Goal: Use online tool/utility: Use online tool/utility

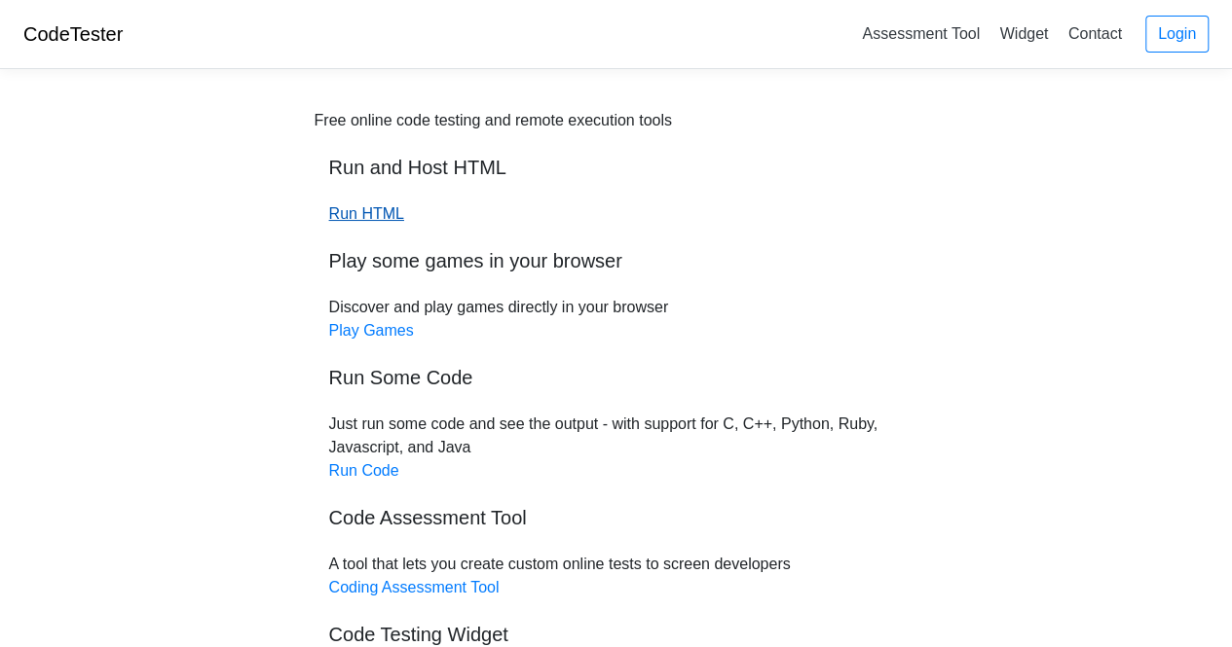
click at [377, 211] on link "Run HTML" at bounding box center [366, 213] width 75 height 17
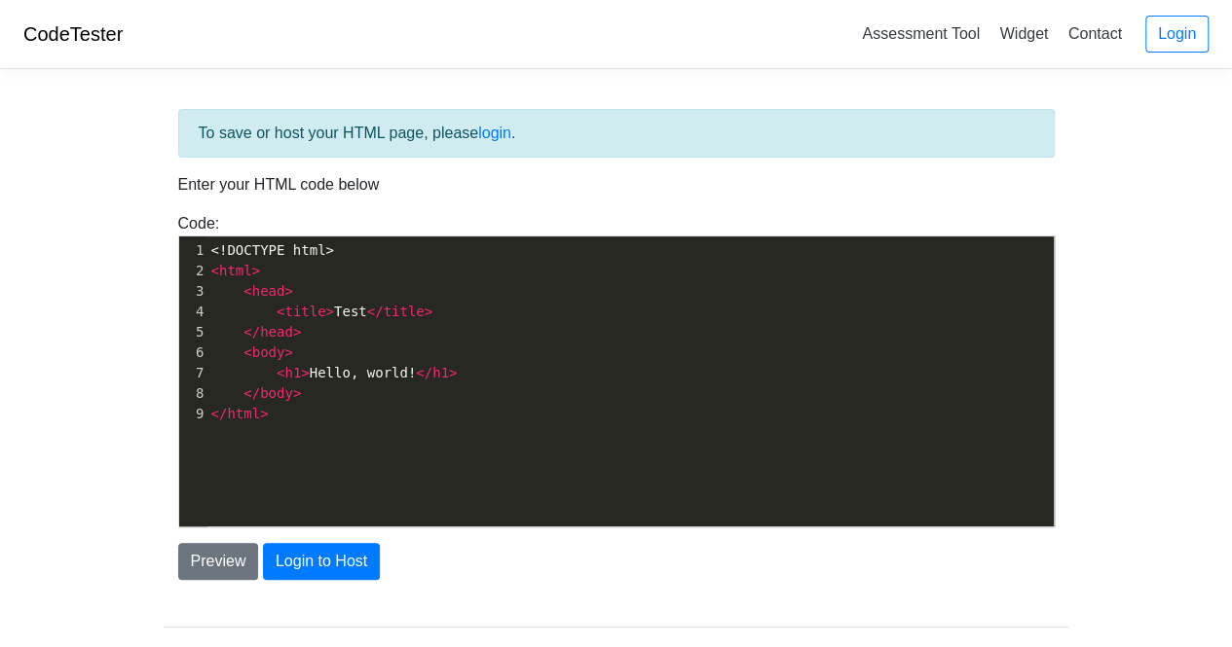
scroll to position [6, 0]
click at [343, 440] on div "xxxxxxxxxx 1 <!DOCTYPE html> 2 < html > 3 < head > 4 < title > Test </ title > …" at bounding box center [631, 396] width 904 height 319
click at [261, 453] on div "xxxxxxxxxx 1 <!DOCTYPE html> 2 < html > 3 < head > 4 < title > Test </ title > …" at bounding box center [631, 396] width 904 height 319
click at [293, 396] on span ">" at bounding box center [297, 394] width 8 height 16
click at [254, 439] on div "xxxxxxxxxx 1 <!DOCTYPE html> 2 < html > 3 < head > 4 < title > Test </ title > …" at bounding box center [631, 396] width 904 height 319
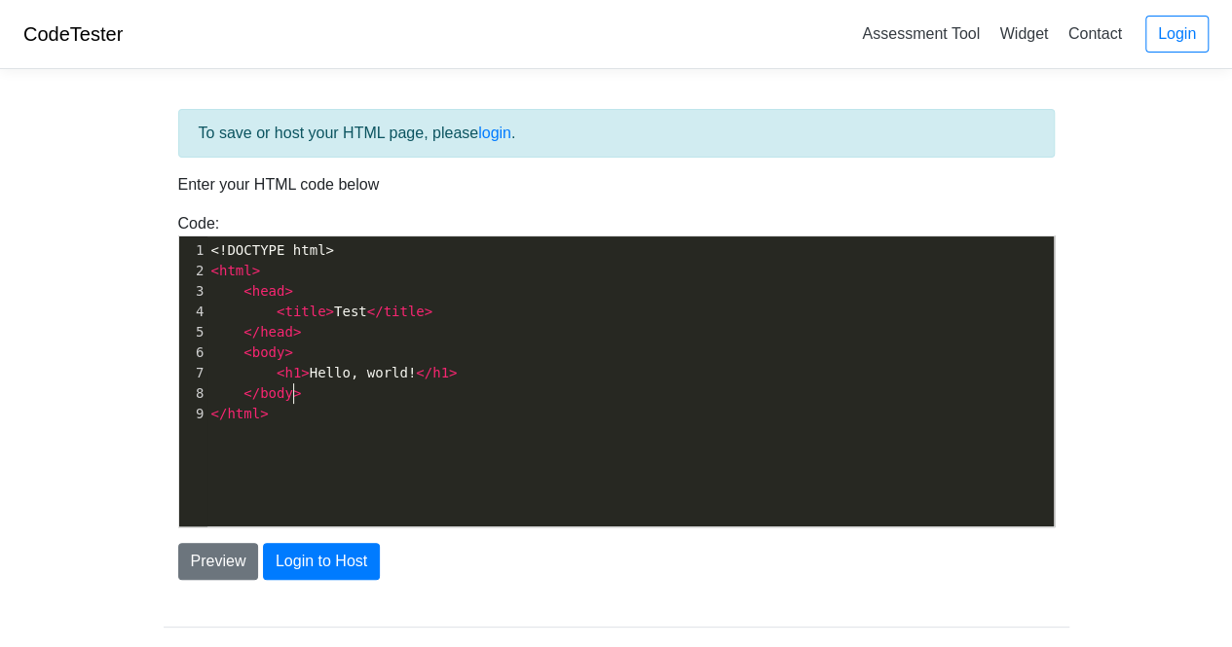
click at [306, 396] on pre "</ body >" at bounding box center [638, 394] width 862 height 20
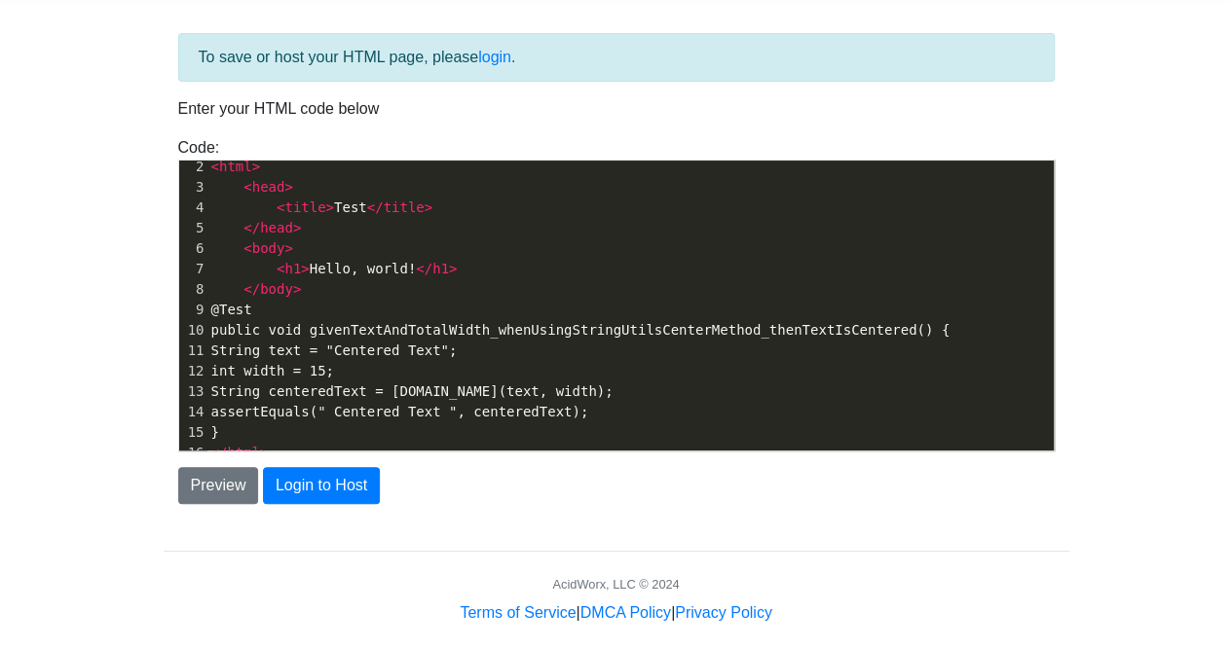
scroll to position [97, 0]
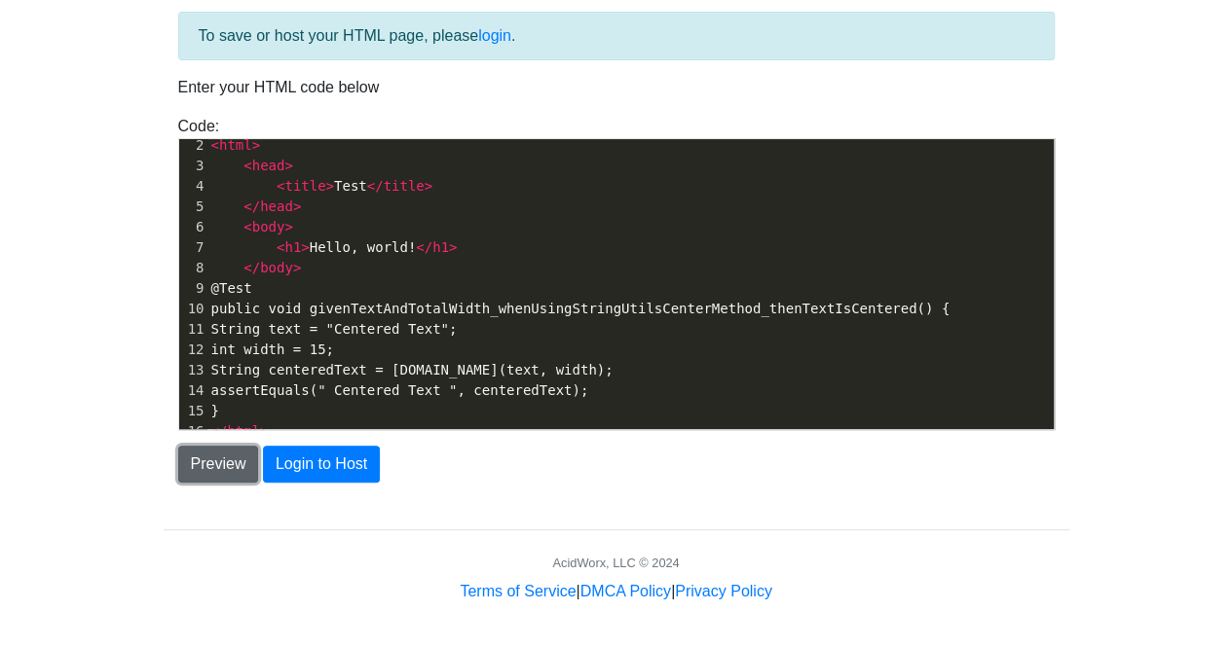
click at [196, 454] on button "Preview" at bounding box center [218, 464] width 81 height 37
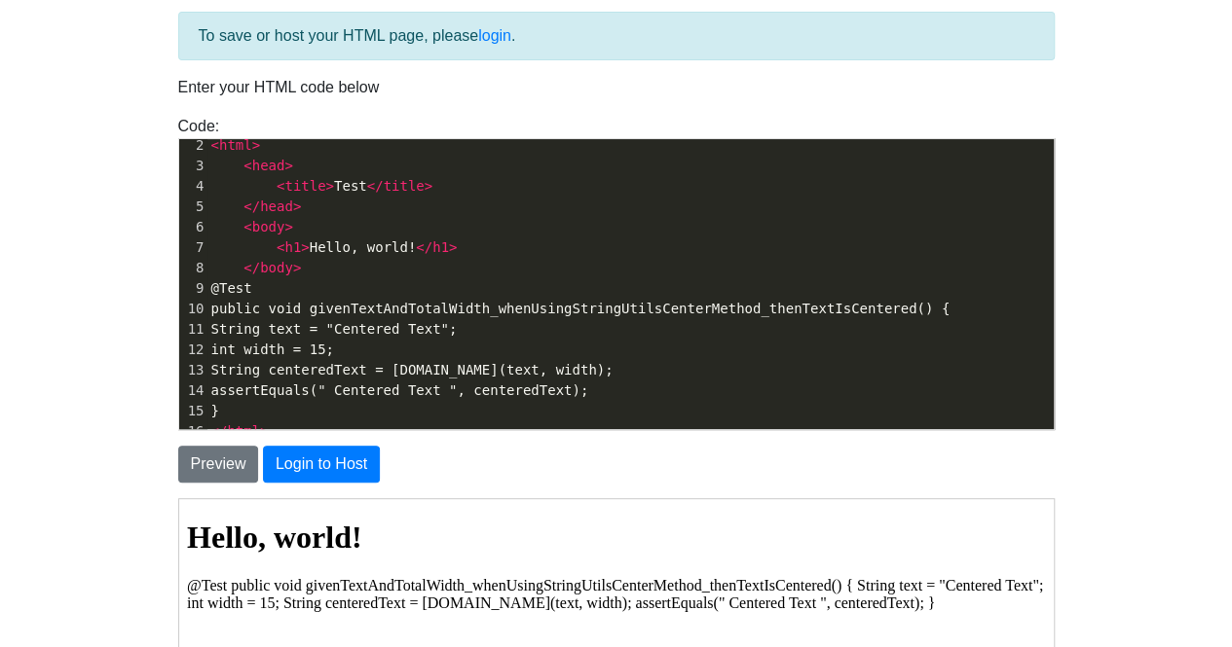
click at [240, 311] on span "public void givenTextAndTotalWidth_whenUsingStringUtilsCenterMethod_thenTextIsC…" at bounding box center [580, 309] width 739 height 16
click at [234, 281] on span "@Test" at bounding box center [231, 288] width 41 height 16
click at [251, 282] on span "@Test" at bounding box center [231, 288] width 41 height 16
type textarea "@Test"
drag, startPoint x: 280, startPoint y: 283, endPoint x: 222, endPoint y: 291, distance: 58.9
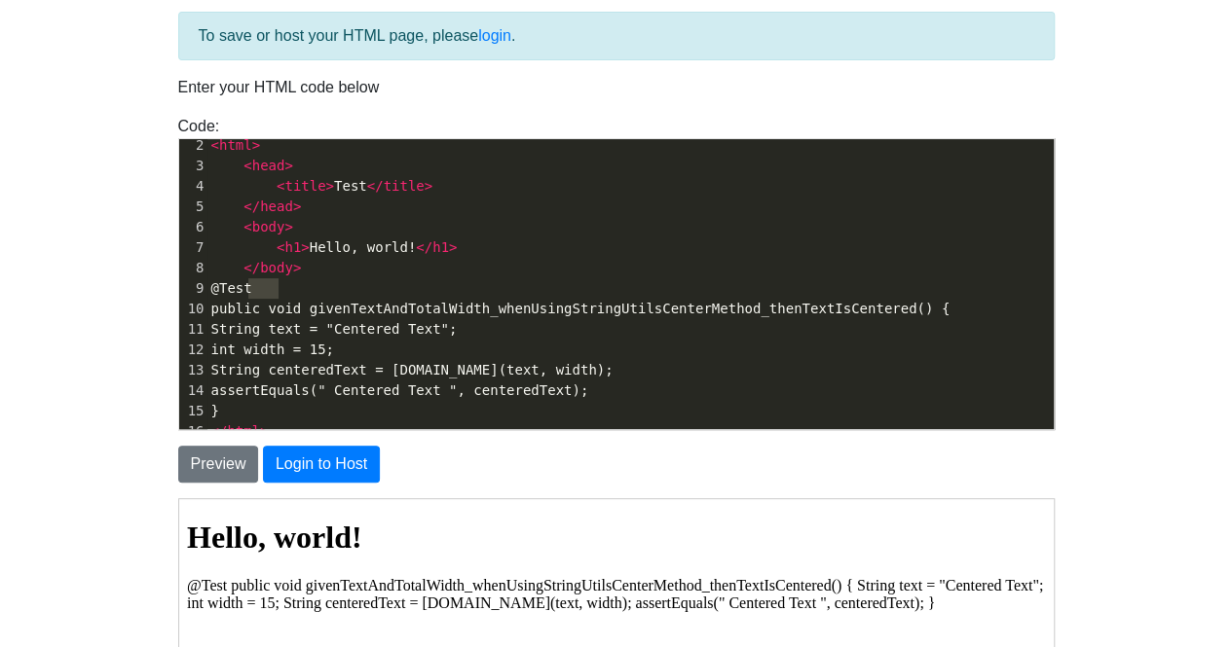
click at [222, 291] on pre "@Test" at bounding box center [630, 288] width 846 height 20
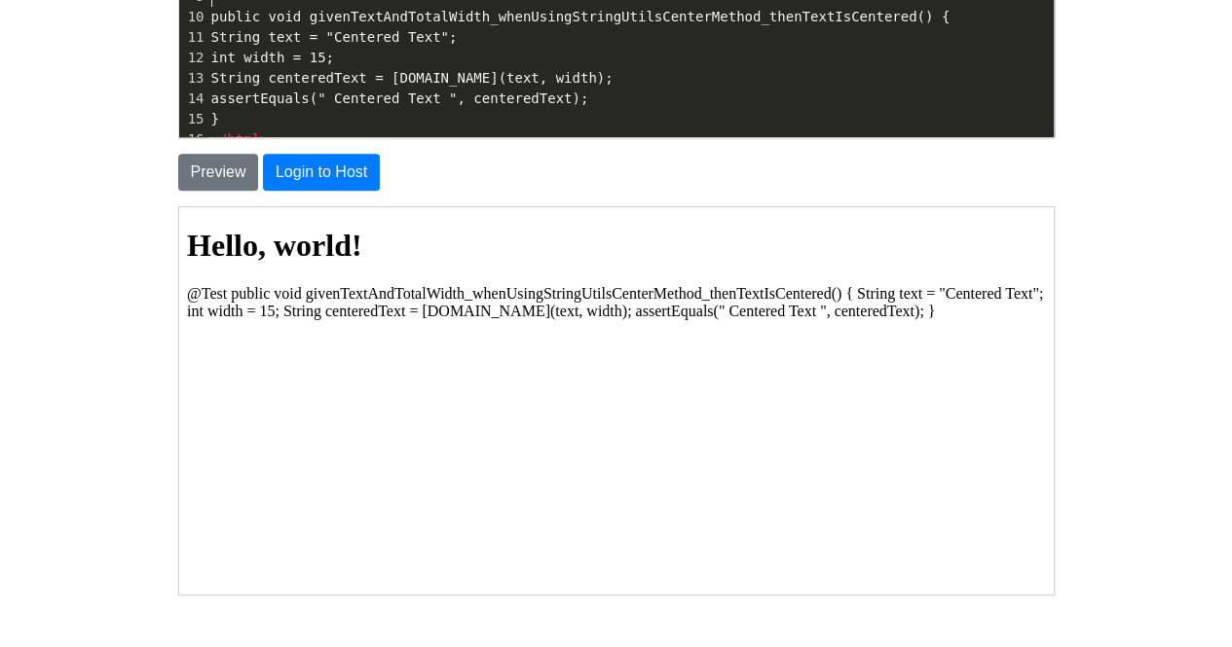
scroll to position [195, 0]
